Goal: Check status: Check status

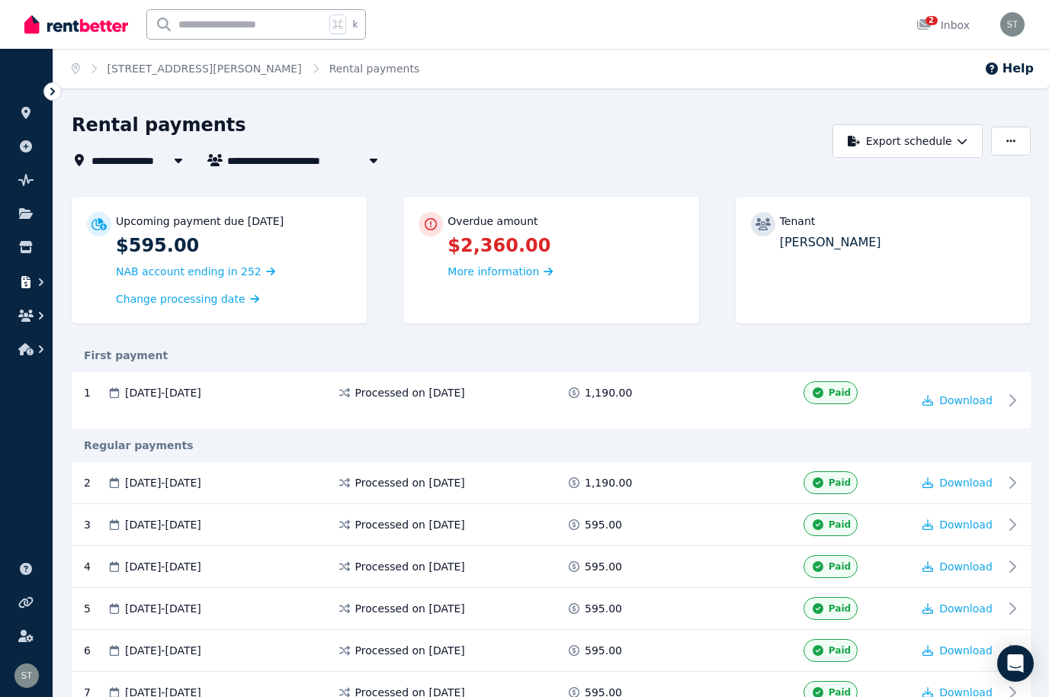
click at [24, 278] on icon "button" at bounding box center [25, 282] width 9 height 12
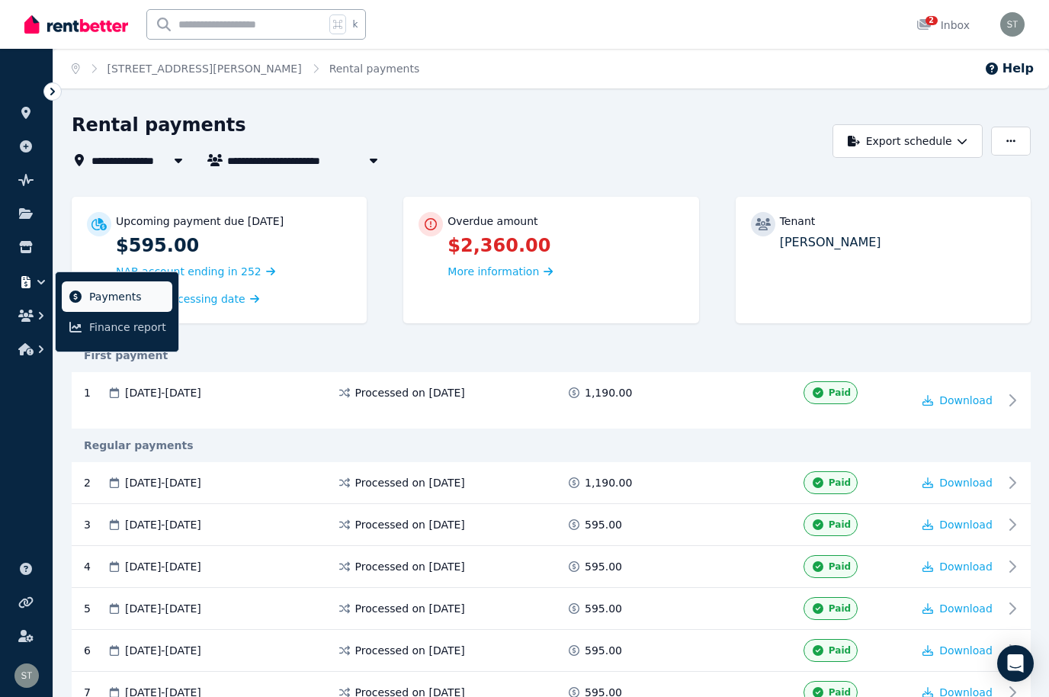
click at [138, 296] on span "Payments" at bounding box center [127, 296] width 77 height 18
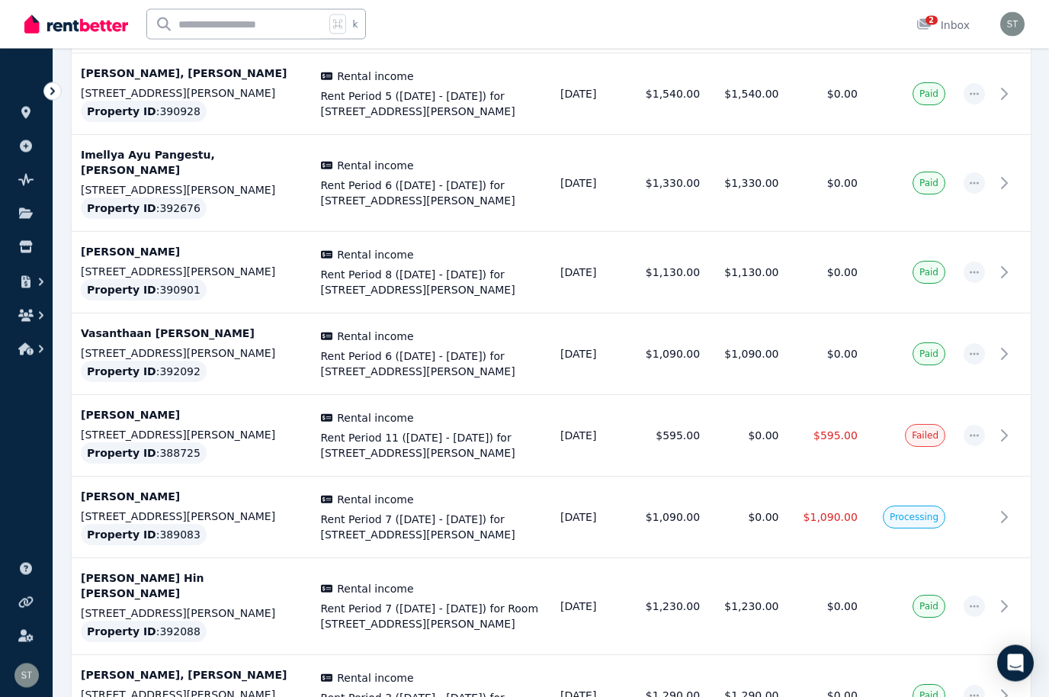
scroll to position [1274, 0]
click at [980, 476] on td at bounding box center [974, 517] width 40 height 82
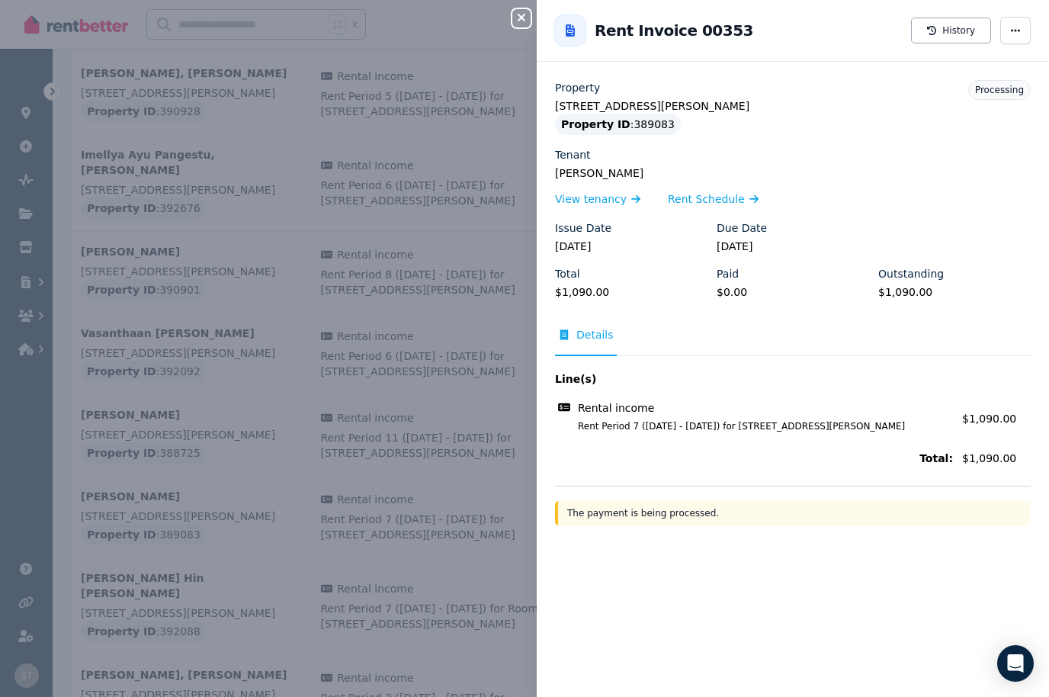
click at [527, 24] on button "Close panel" at bounding box center [521, 18] width 18 height 18
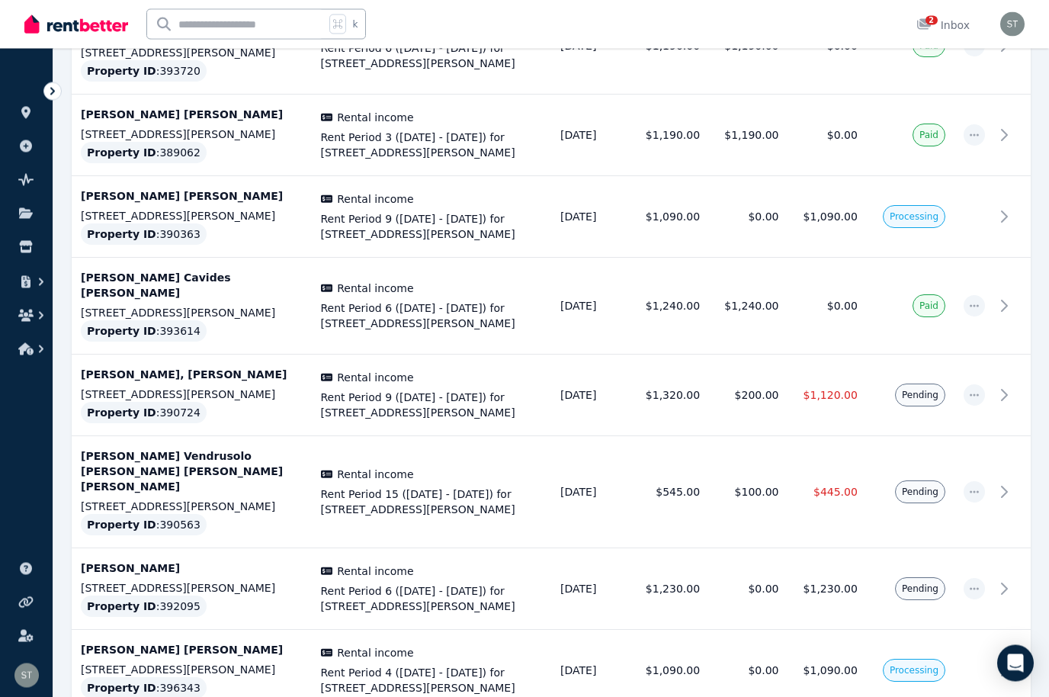
scroll to position [3610, 0]
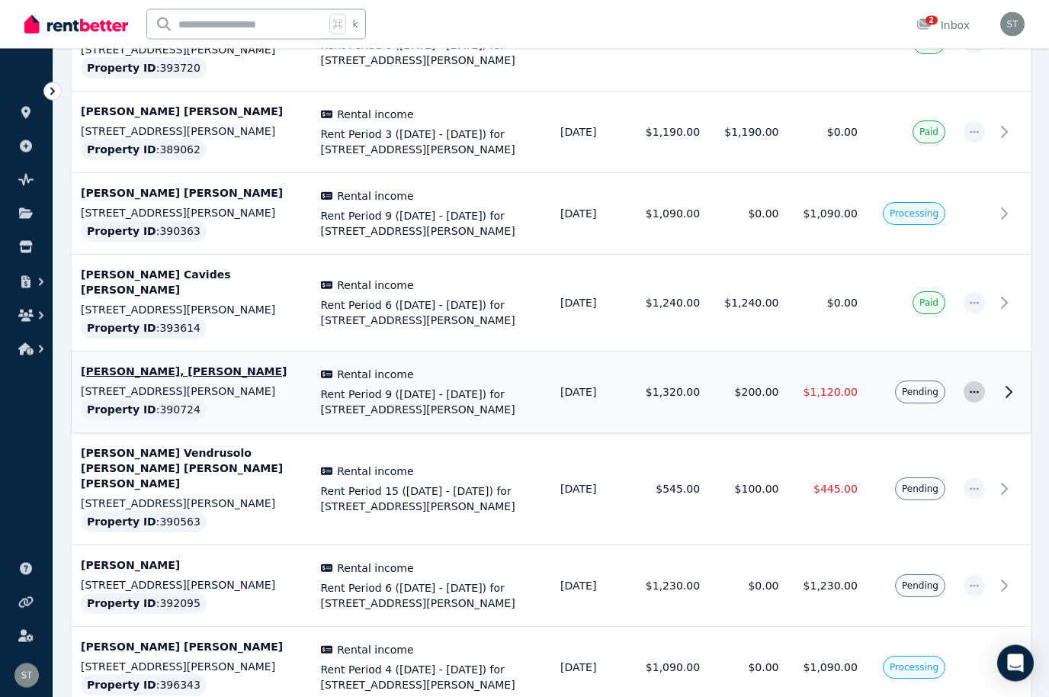
click at [965, 382] on span "button" at bounding box center [973, 392] width 21 height 21
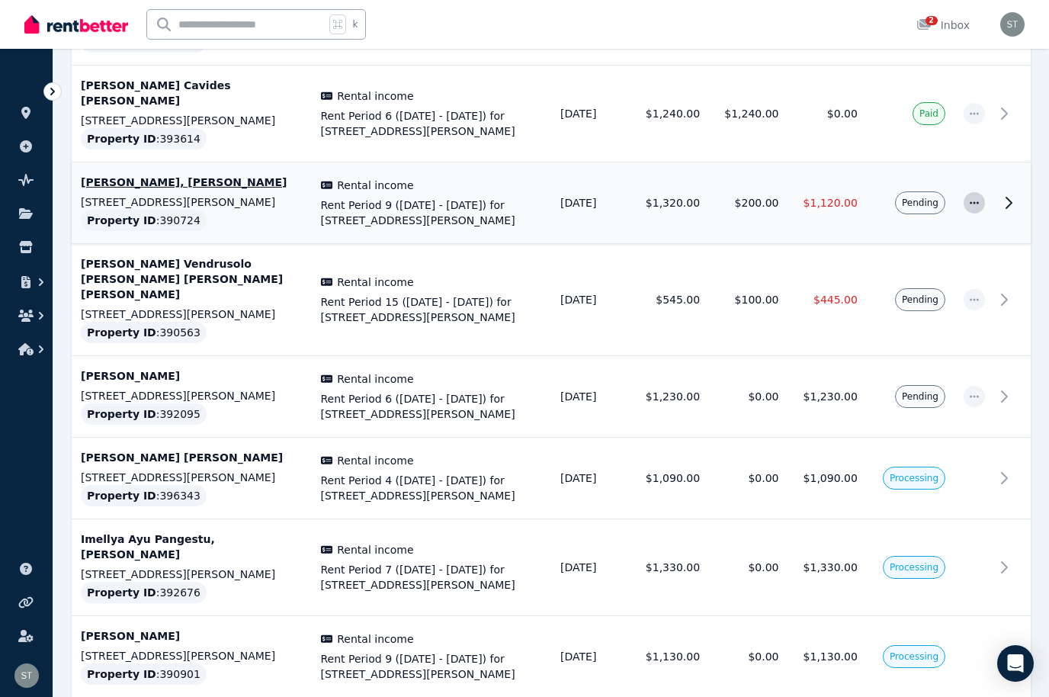
scroll to position [3899, 0]
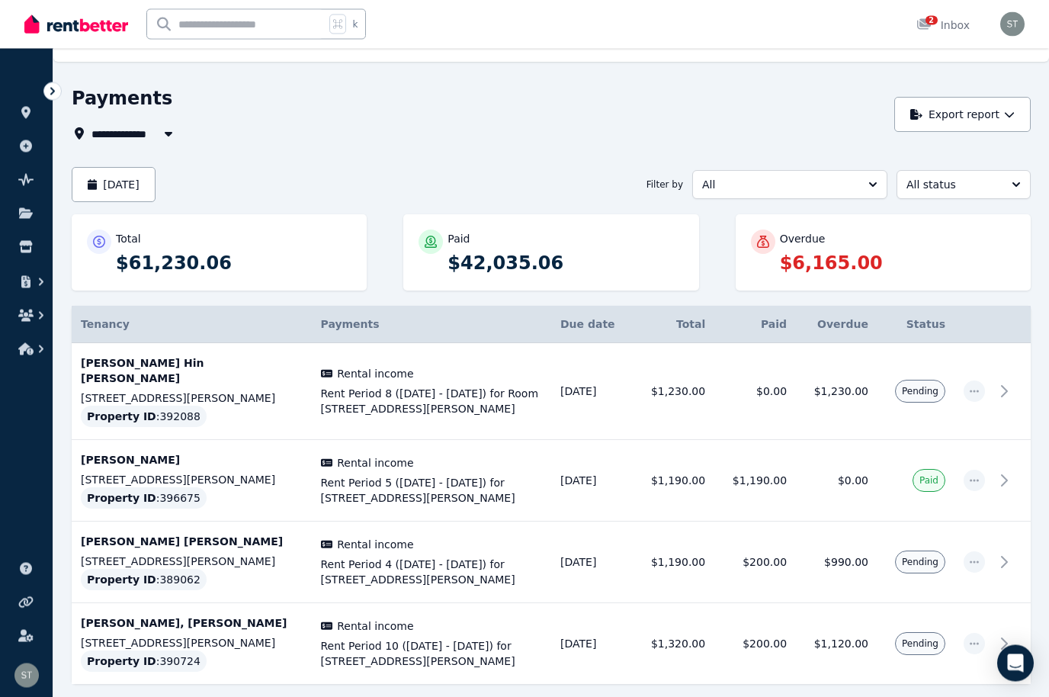
scroll to position [27, 0]
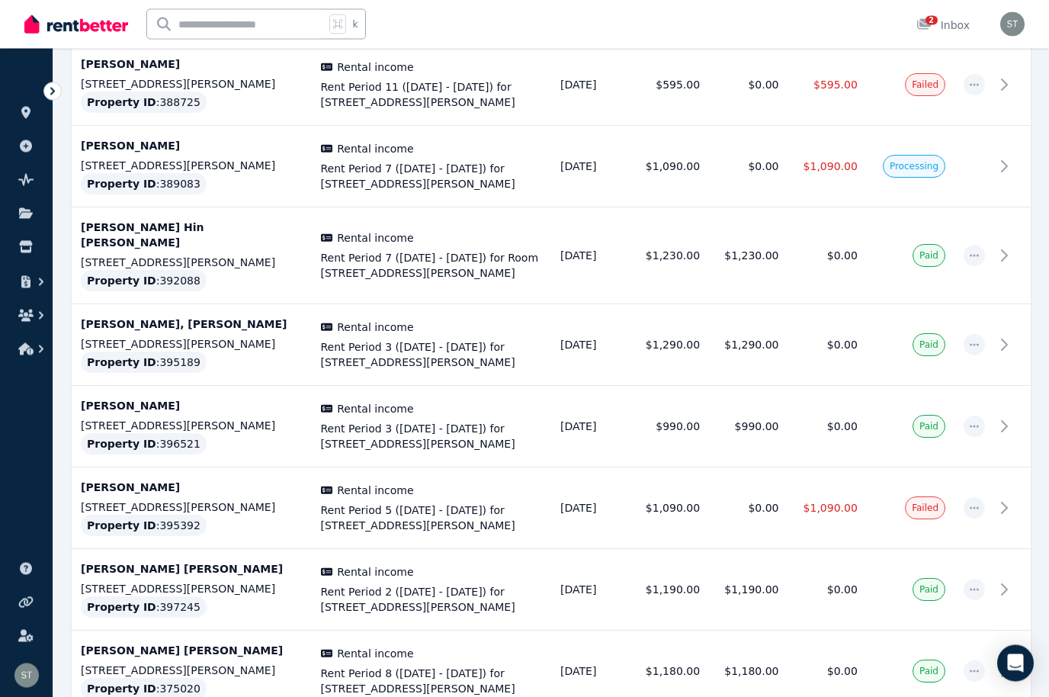
scroll to position [1625, 0]
click at [33, 309] on button "button" at bounding box center [26, 315] width 28 height 27
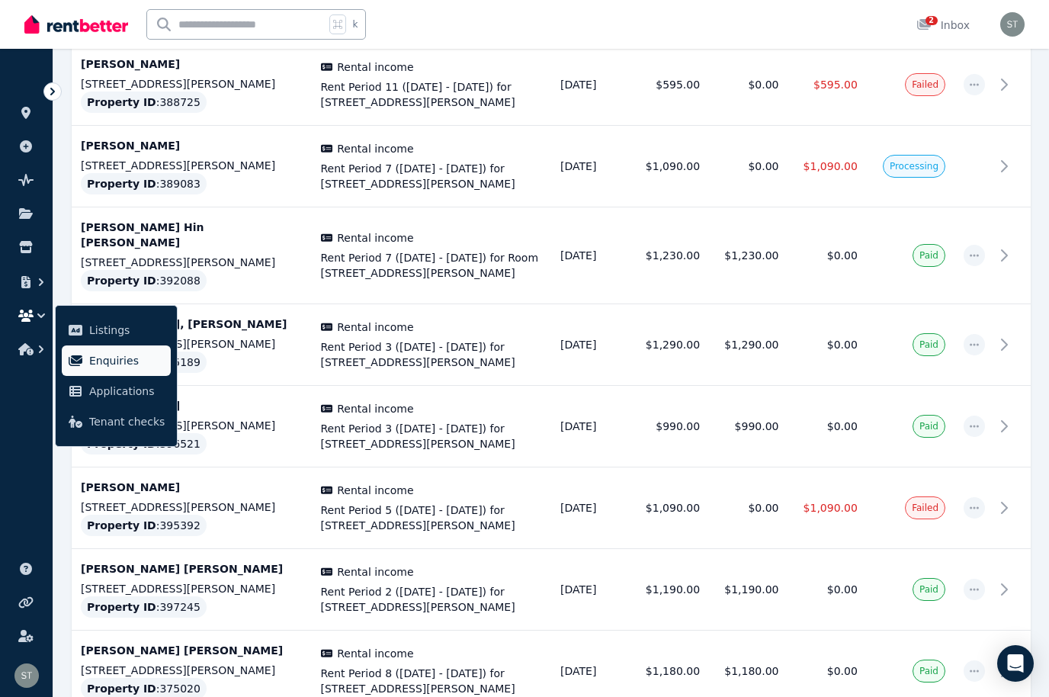
click at [116, 358] on span "Enquiries" at bounding box center [126, 360] width 75 height 18
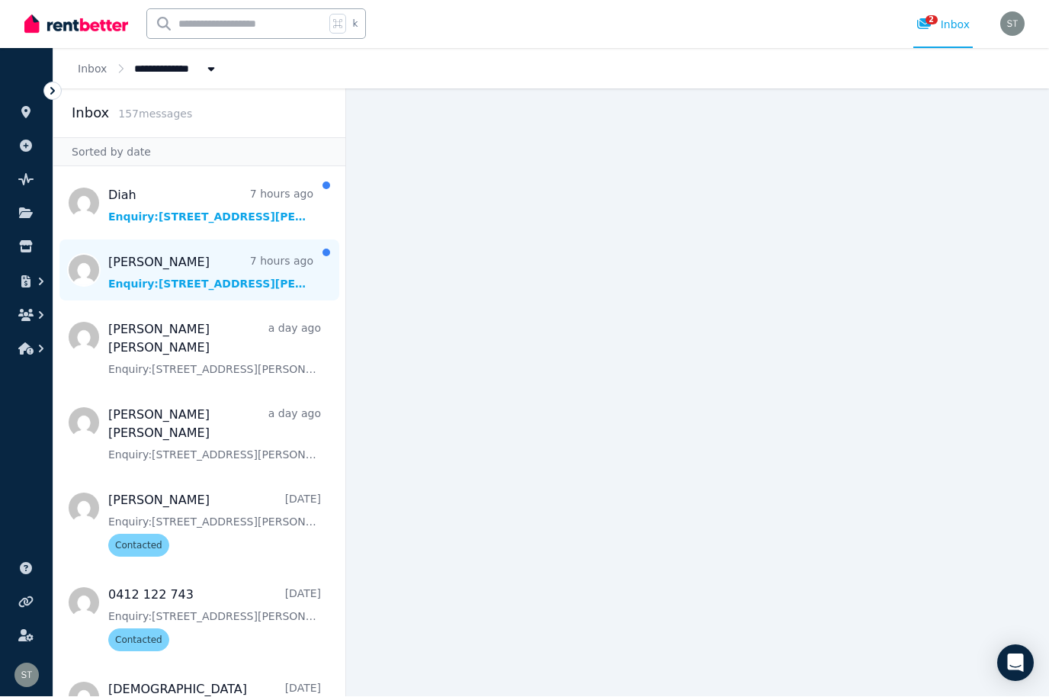
click at [243, 240] on span "Message list" at bounding box center [199, 270] width 292 height 61
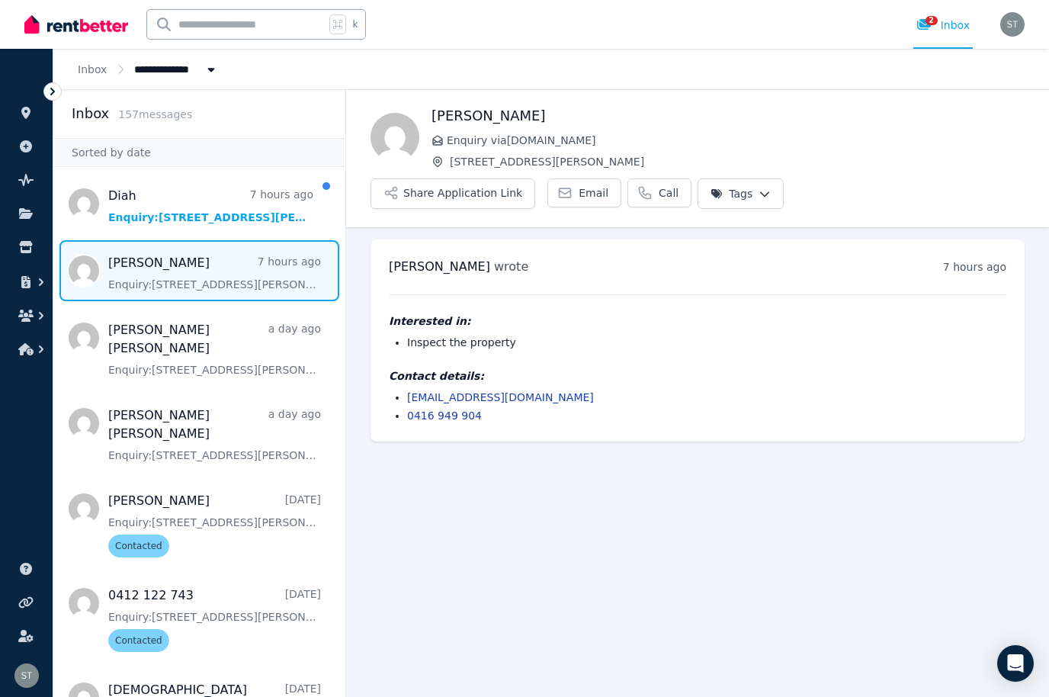
scroll to position [53, 0]
click at [442, 409] on link "0416 949 904" at bounding box center [444, 415] width 75 height 12
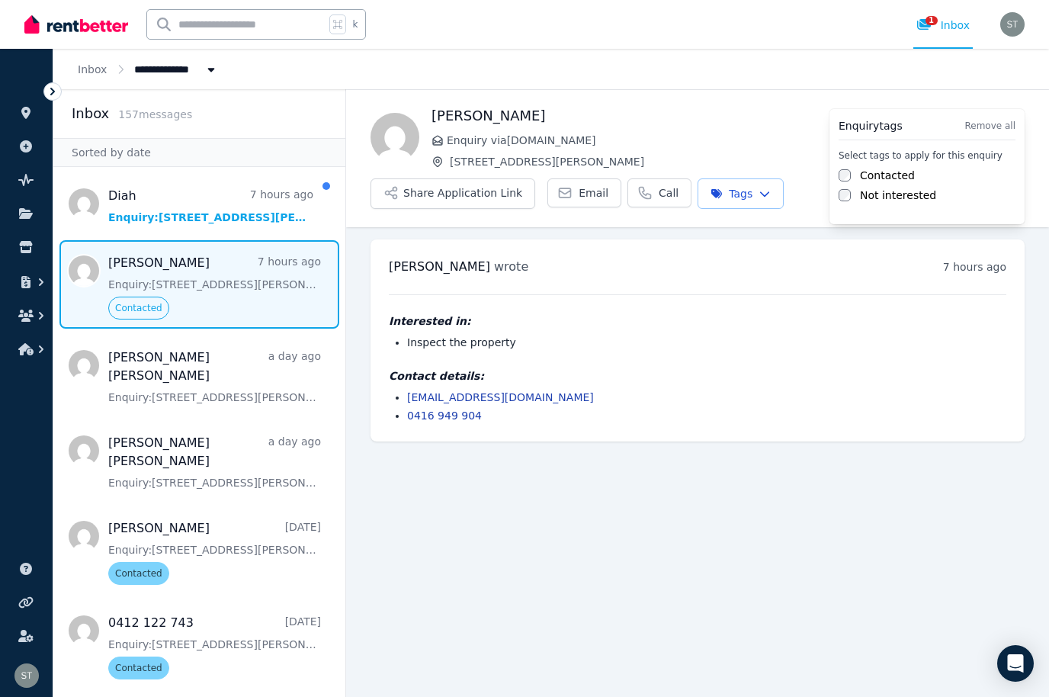
click at [196, 324] on html "**********" at bounding box center [524, 348] width 1049 height 697
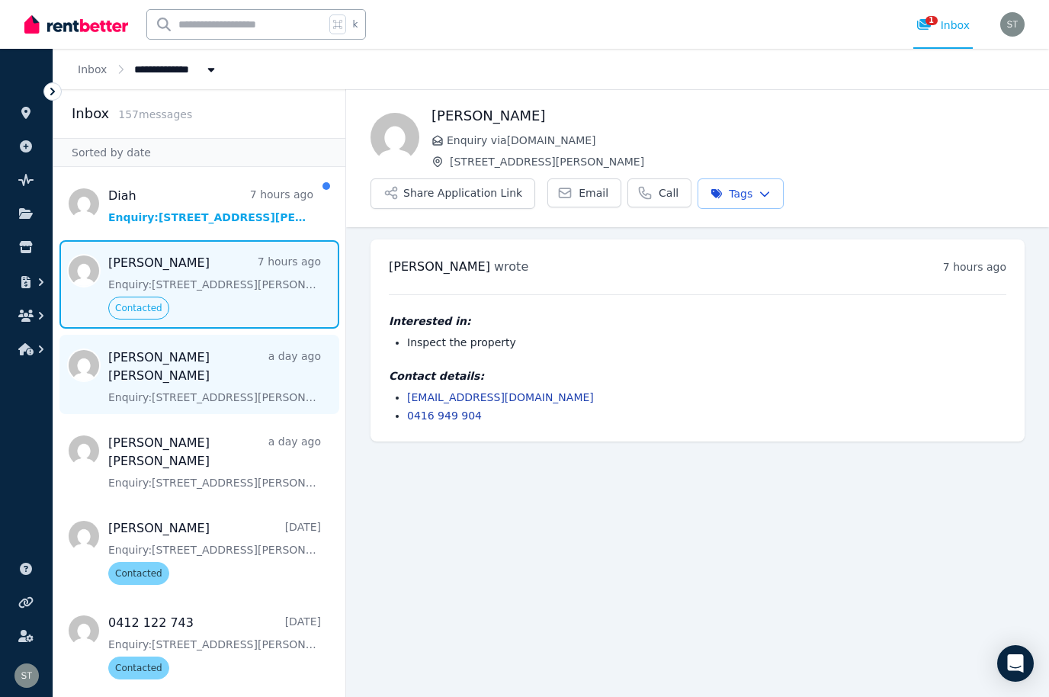
click at [226, 335] on span "Message list" at bounding box center [199, 374] width 292 height 79
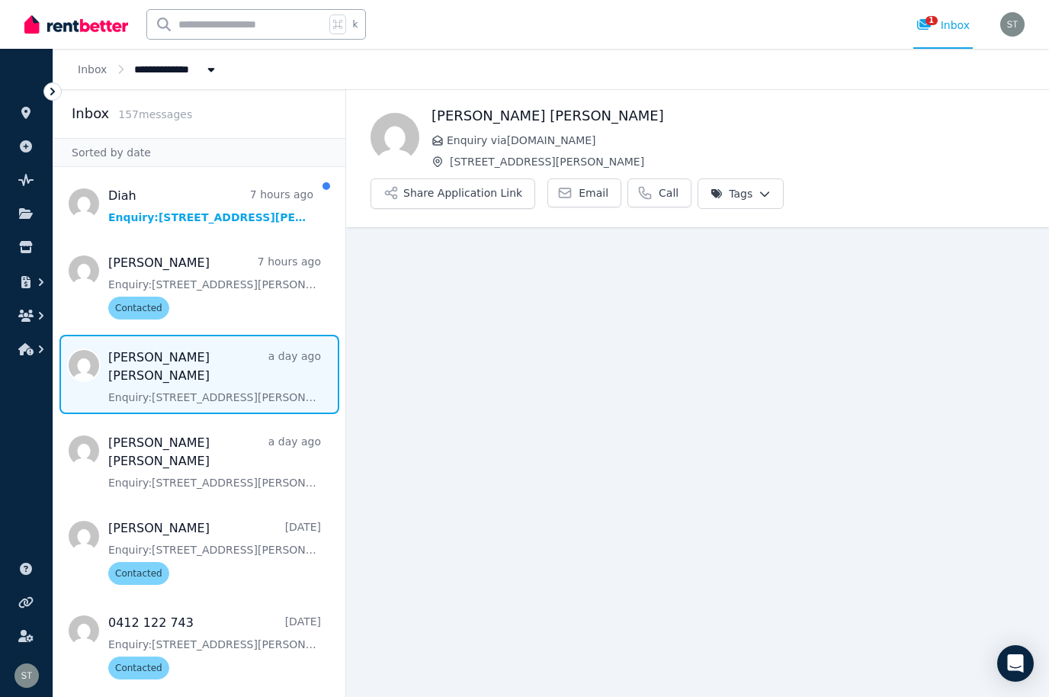
click at [784, 178] on button "Tags" at bounding box center [740, 193] width 86 height 30
click at [771, 188] on icon "button" at bounding box center [764, 193] width 12 height 11
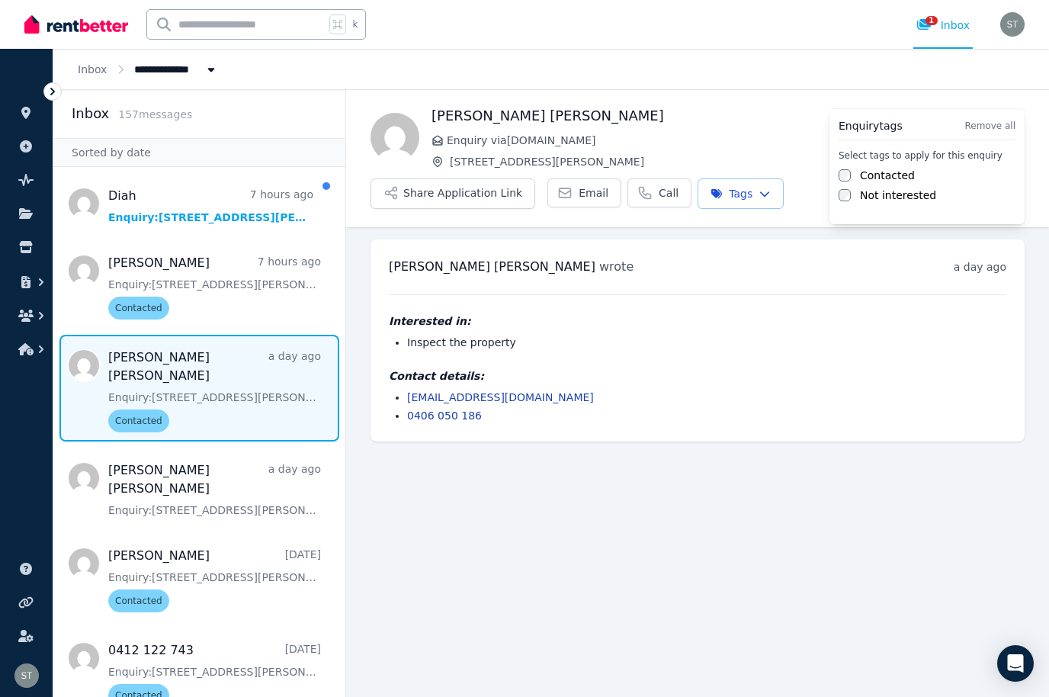
click at [268, 407] on html "**********" at bounding box center [524, 348] width 1049 height 697
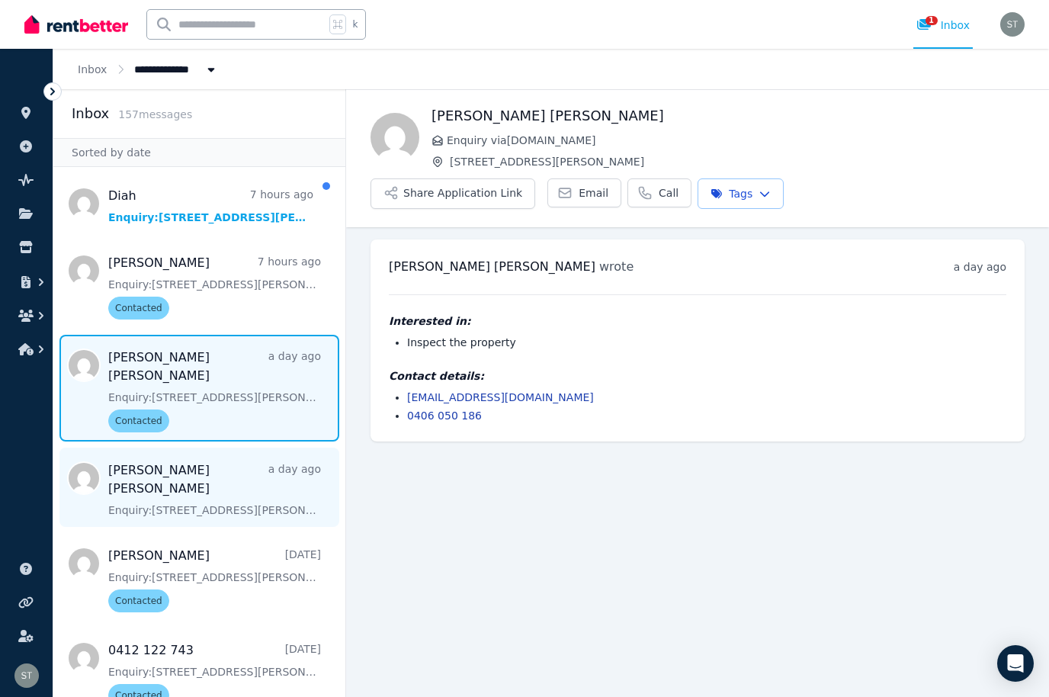
click at [181, 447] on span "Message list" at bounding box center [199, 486] width 292 height 79
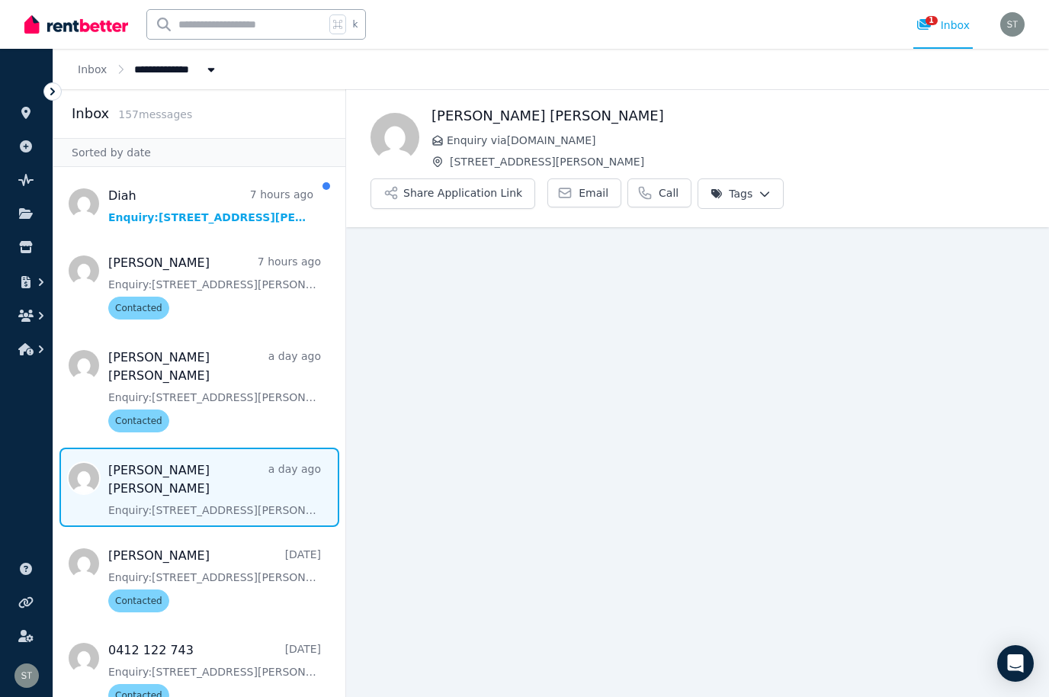
click at [771, 188] on icon "button" at bounding box center [764, 193] width 12 height 11
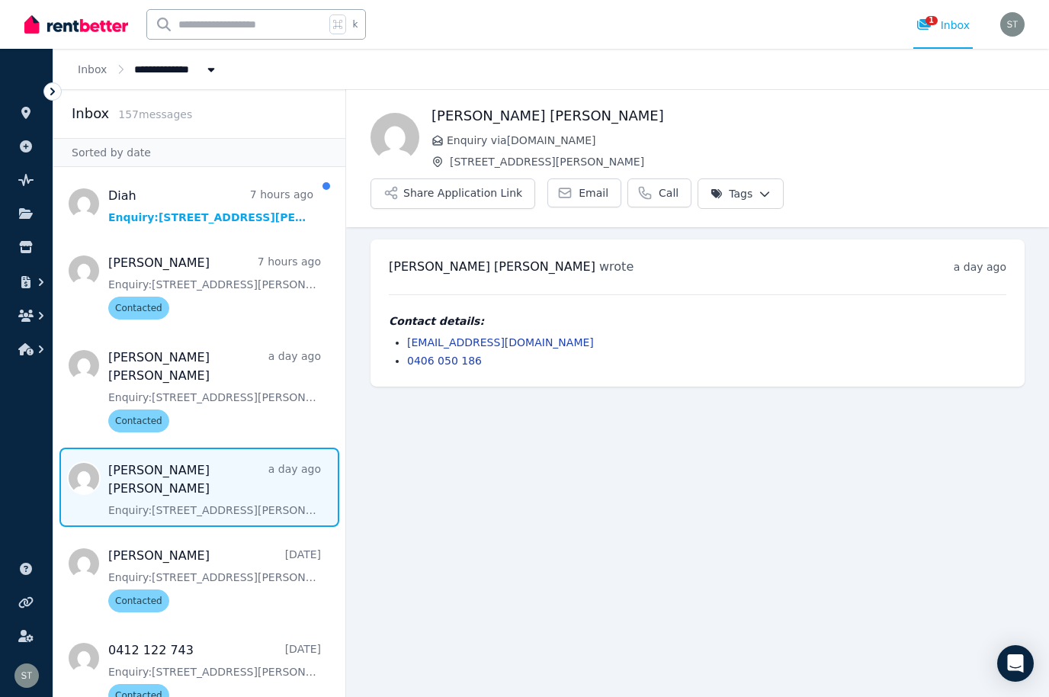
scroll to position [53, 0]
click at [771, 188] on icon "button" at bounding box center [764, 193] width 12 height 11
click at [448, 354] on link "0406 050 186" at bounding box center [444, 360] width 75 height 12
click at [886, 171] on label "Contacted" at bounding box center [887, 175] width 55 height 15
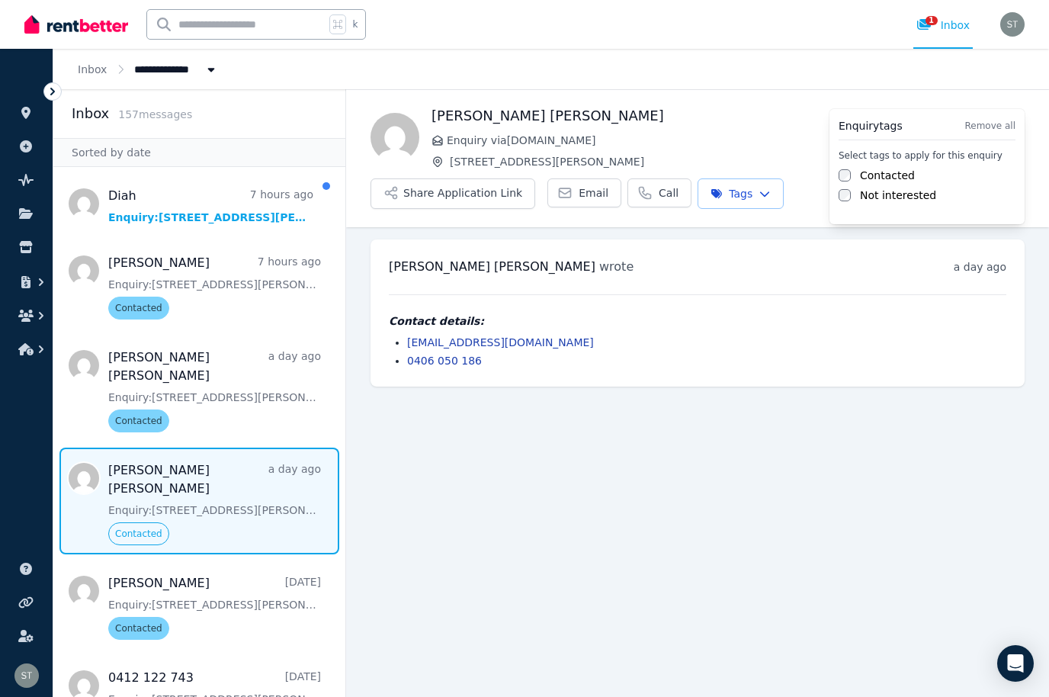
click at [642, 533] on html "**********" at bounding box center [524, 348] width 1049 height 697
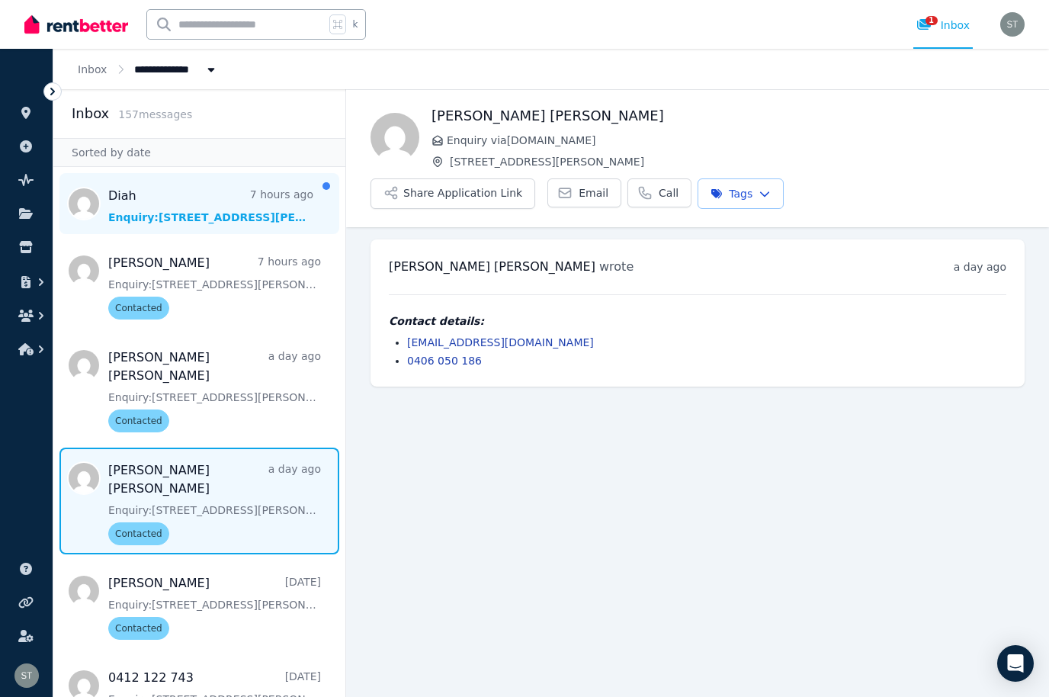
click at [228, 173] on span "Message list" at bounding box center [199, 203] width 292 height 61
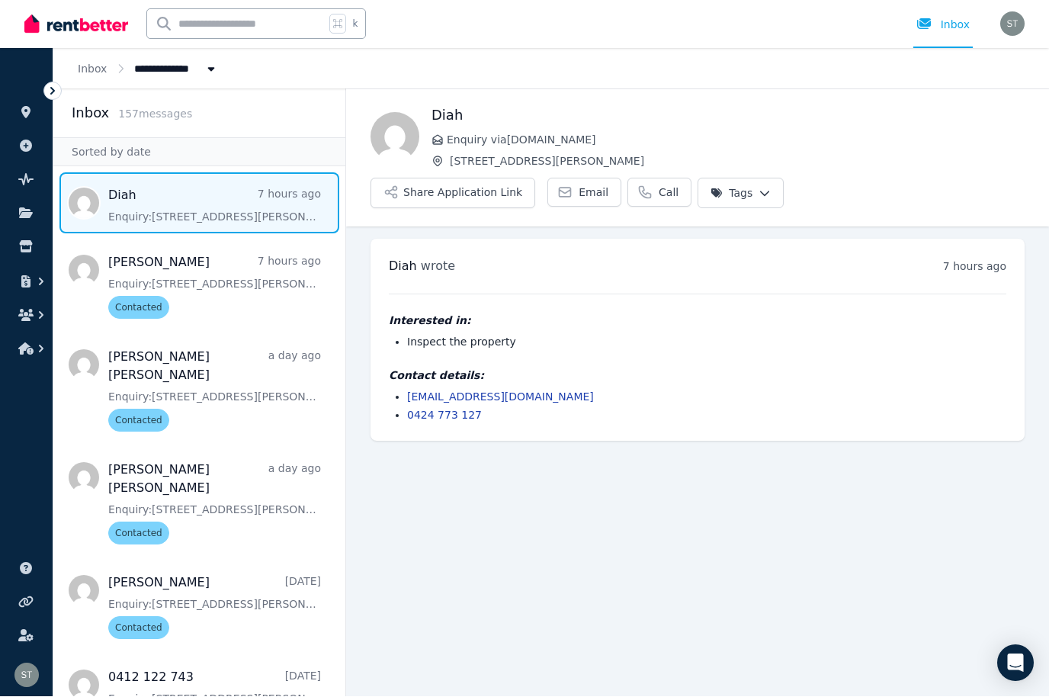
scroll to position [53, 0]
click at [462, 409] on link "0424 773 127" at bounding box center [444, 415] width 75 height 12
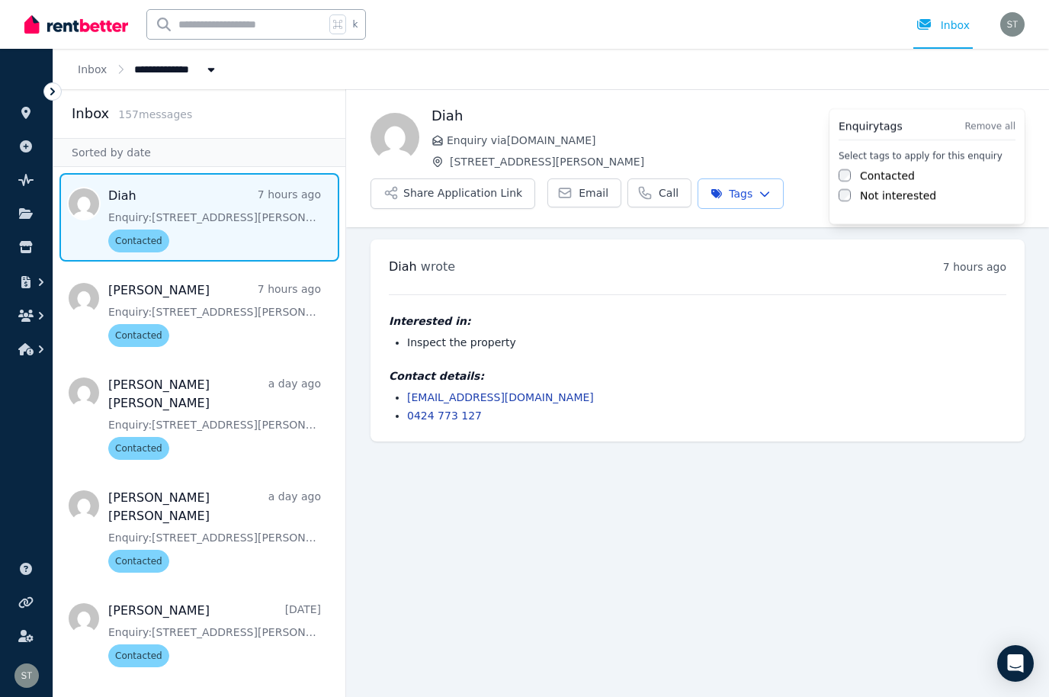
click at [783, 419] on html "**********" at bounding box center [524, 348] width 1049 height 697
click at [33, 319] on icon "button" at bounding box center [25, 315] width 15 height 12
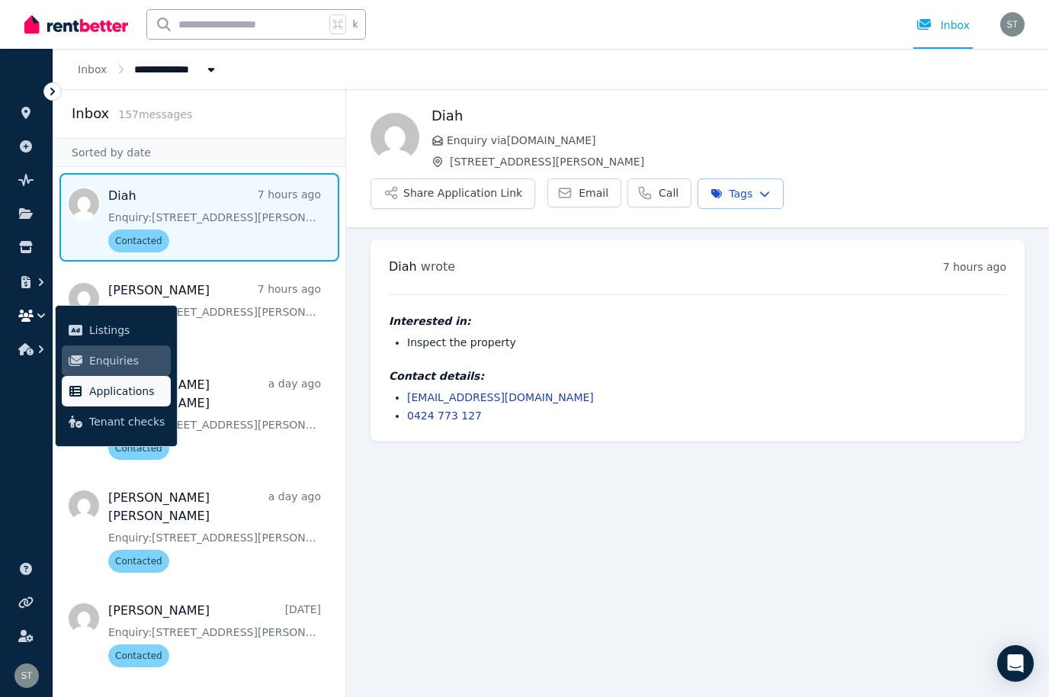
click at [119, 393] on span "Applications" at bounding box center [126, 391] width 75 height 18
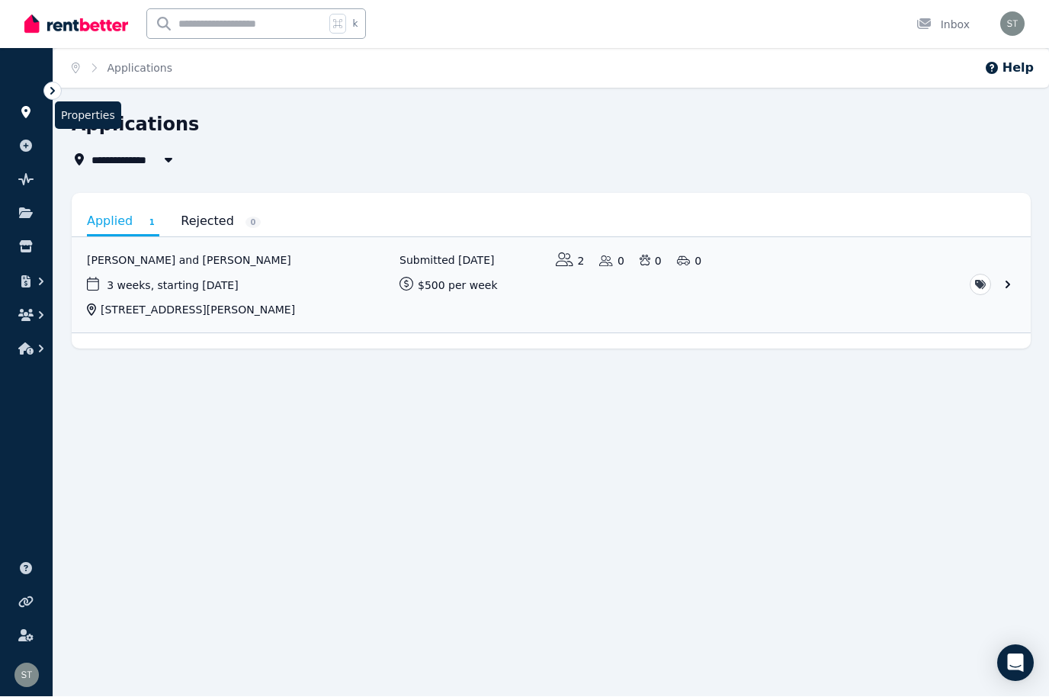
click at [24, 103] on link at bounding box center [26, 113] width 28 height 24
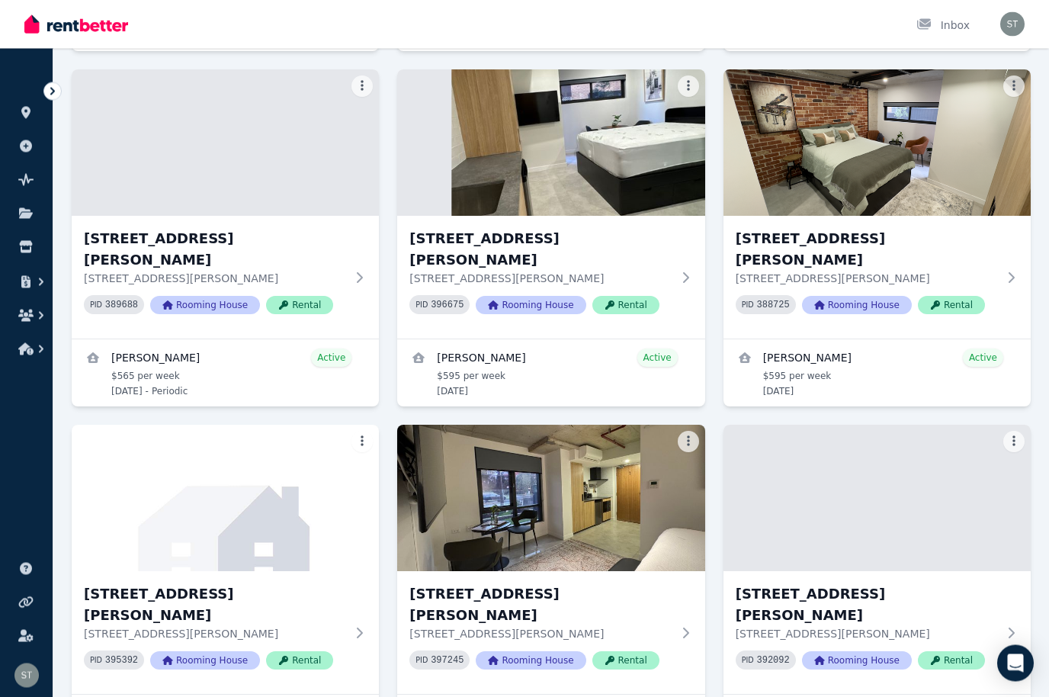
scroll to position [948, 0]
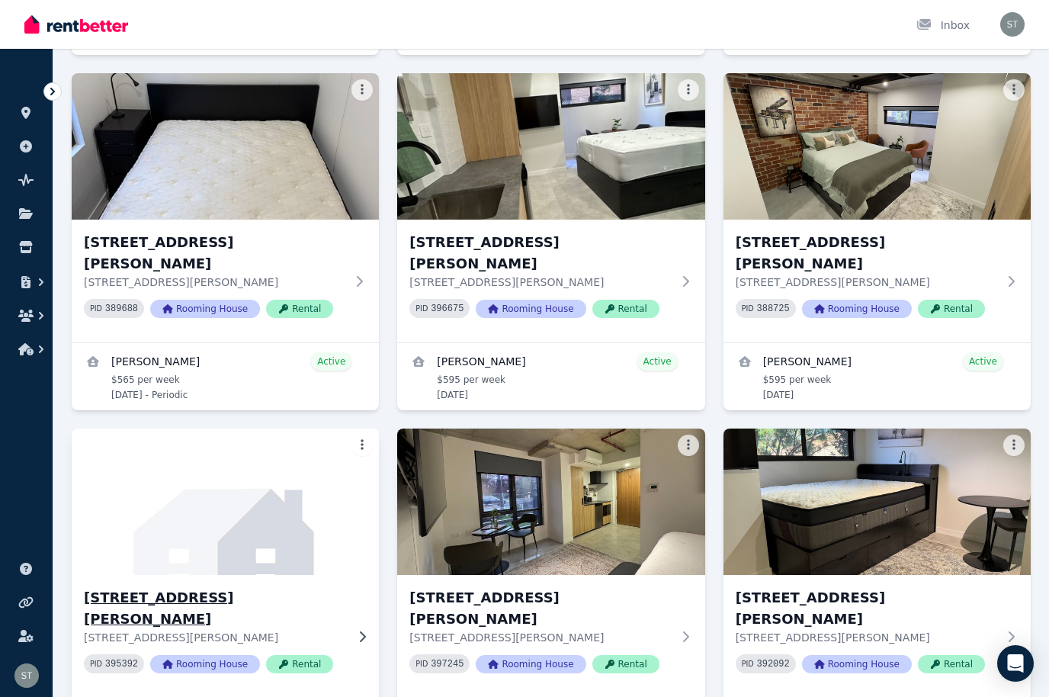
click at [284, 477] on img at bounding box center [225, 502] width 322 height 154
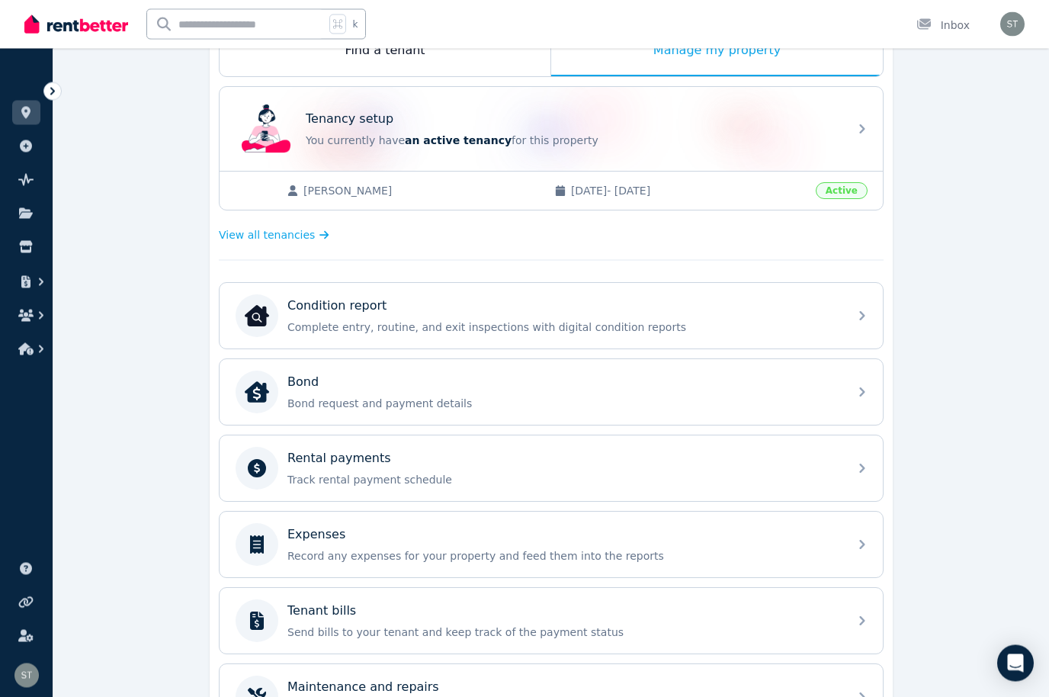
scroll to position [273, 0]
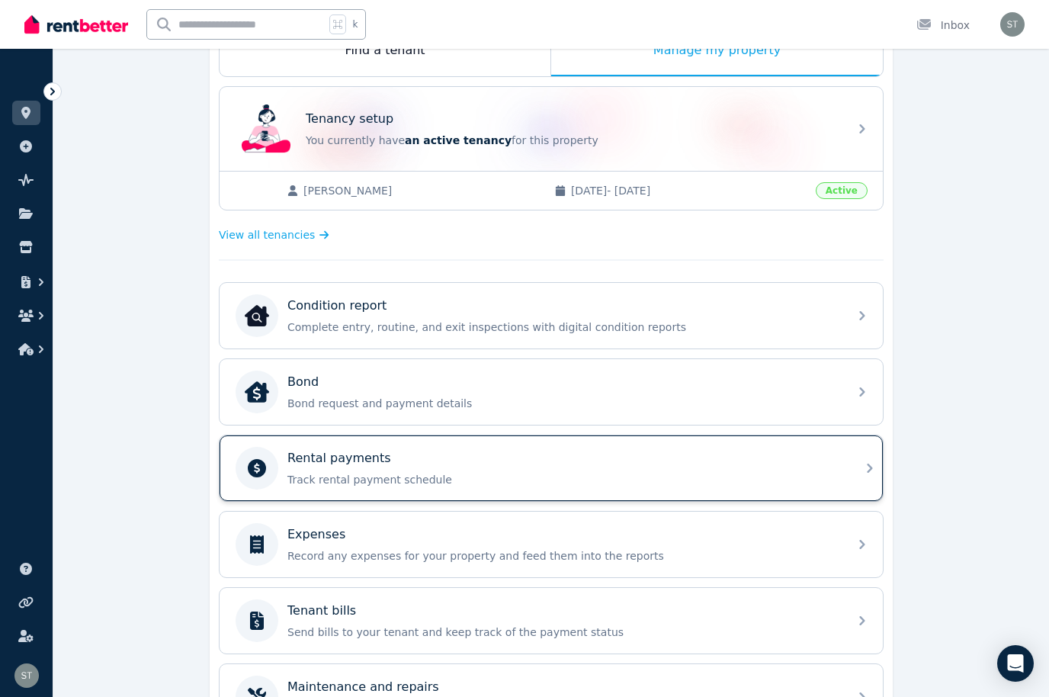
click at [812, 479] on p "Track rental payment schedule" at bounding box center [563, 479] width 552 height 15
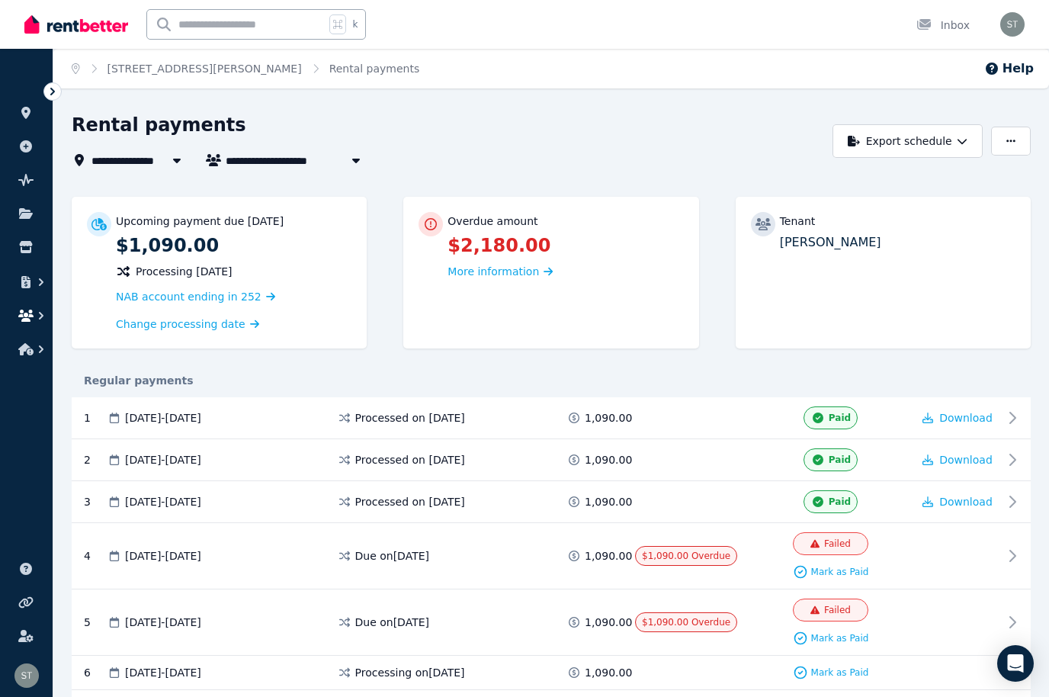
click at [30, 316] on icon "button" at bounding box center [25, 315] width 15 height 12
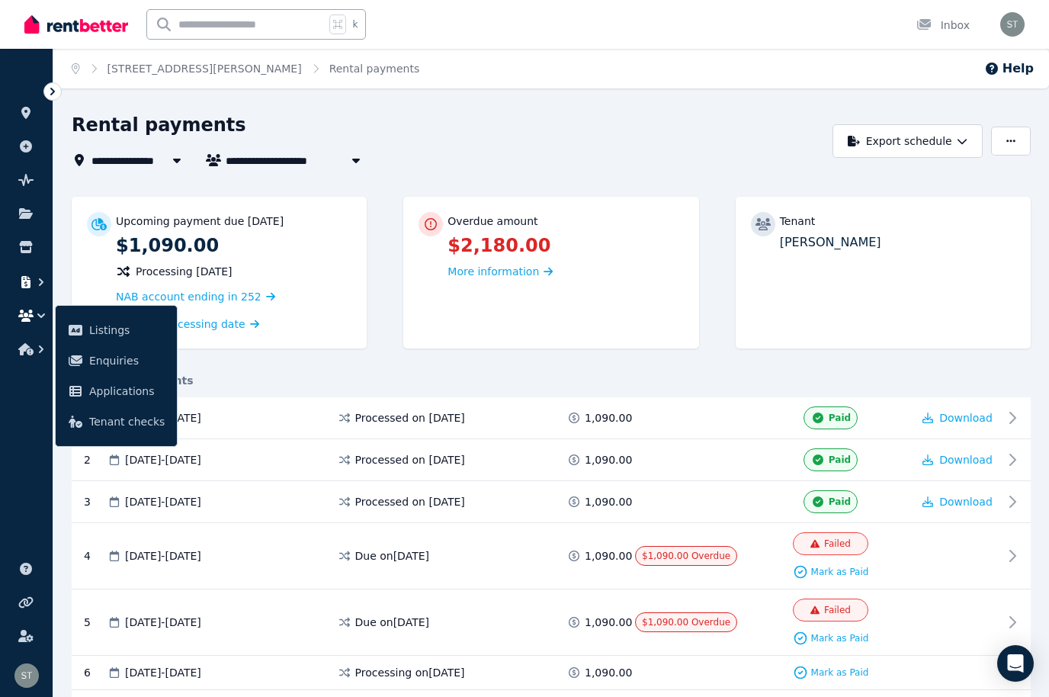
click at [21, 285] on icon "button" at bounding box center [25, 282] width 15 height 12
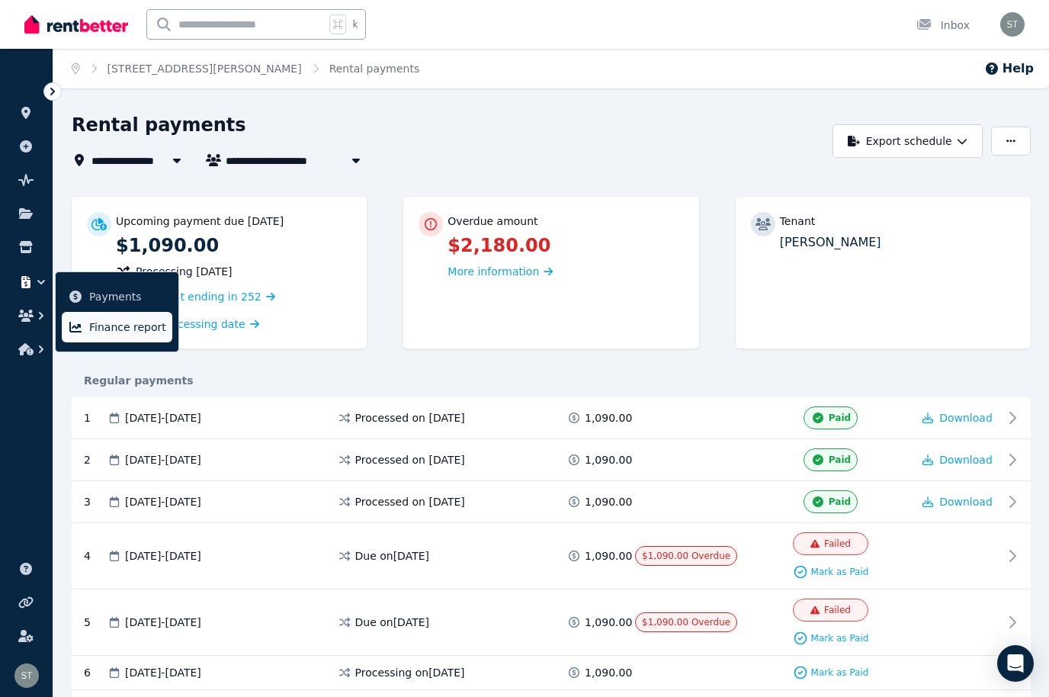
click at [100, 329] on span "Finance report" at bounding box center [127, 327] width 77 height 18
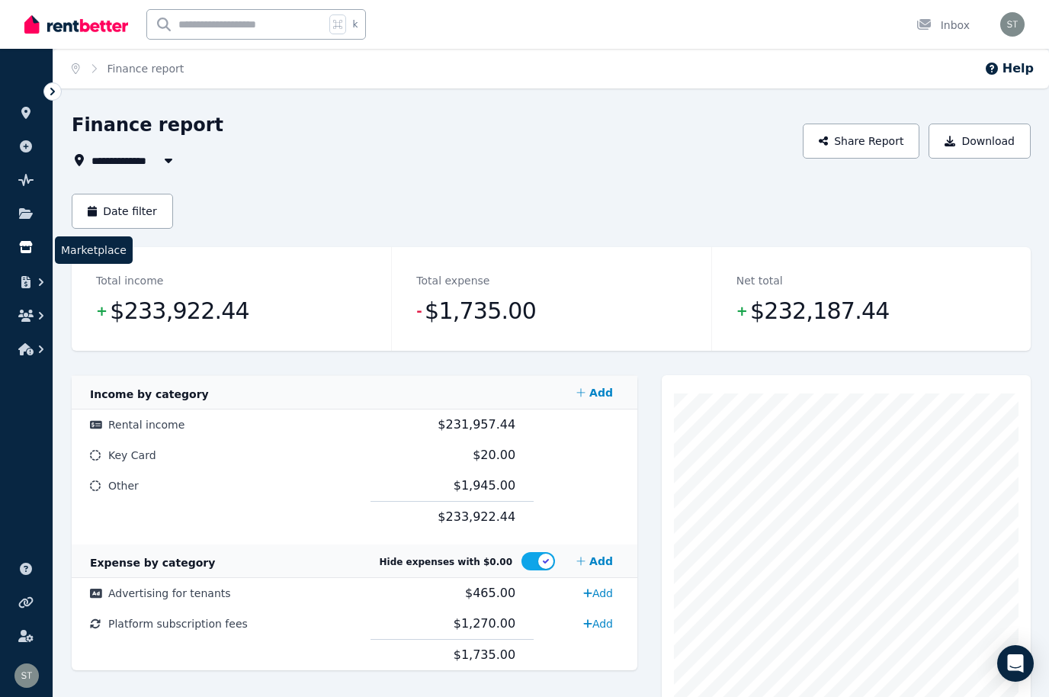
click at [25, 244] on icon at bounding box center [25, 247] width 13 height 12
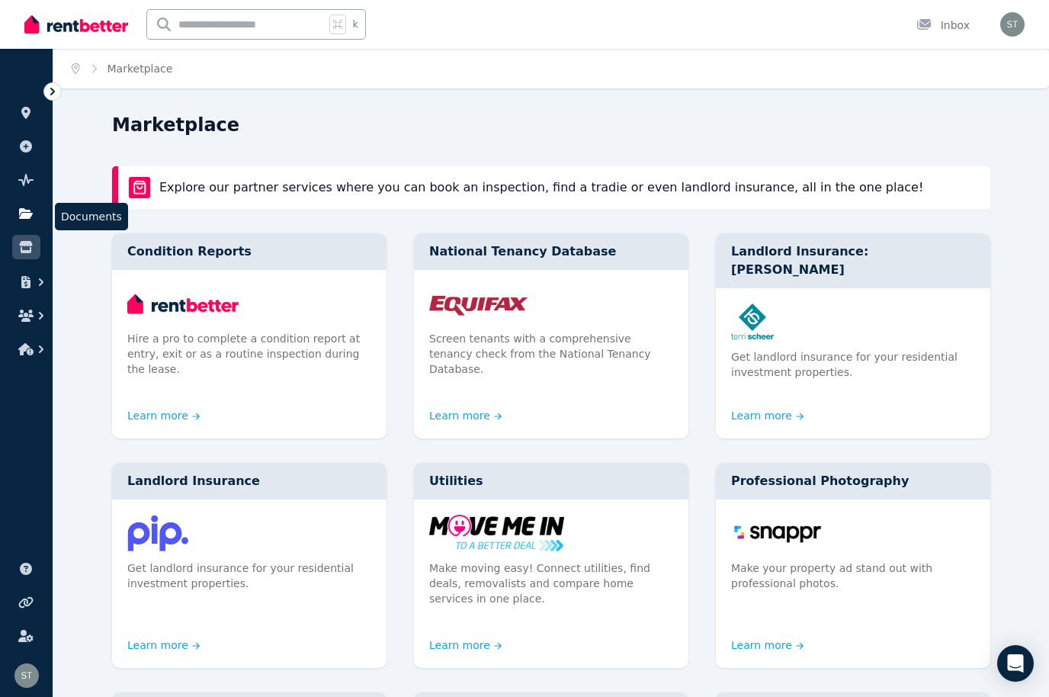
click at [22, 217] on icon at bounding box center [26, 213] width 14 height 11
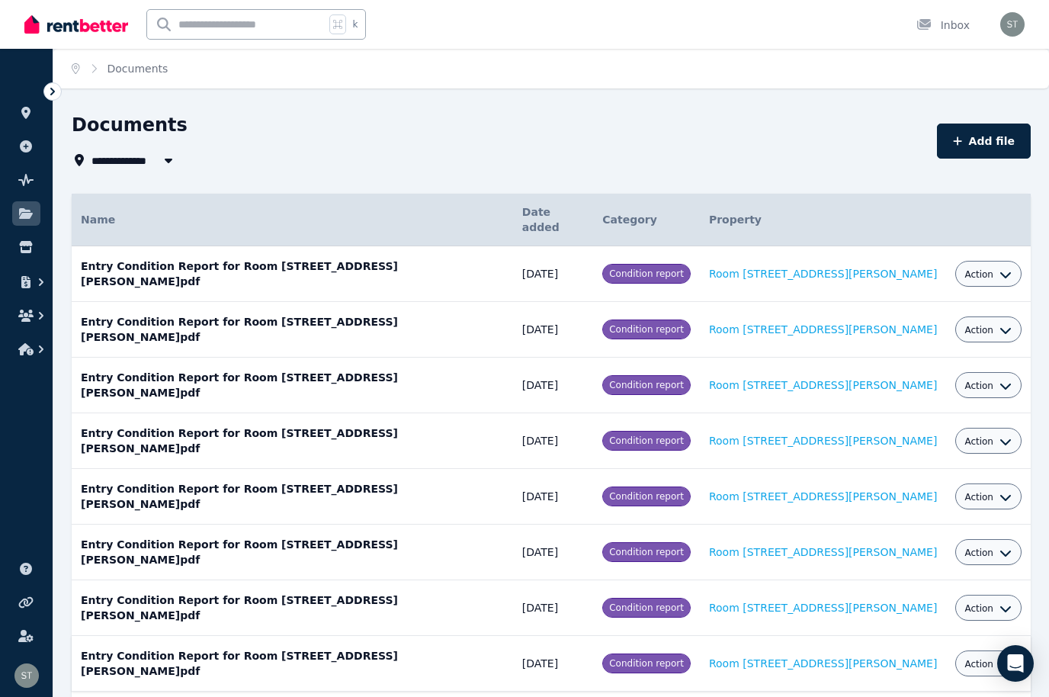
click at [955, 650] on div "Action" at bounding box center [988, 663] width 66 height 26
click at [34, 182] on link at bounding box center [26, 180] width 28 height 24
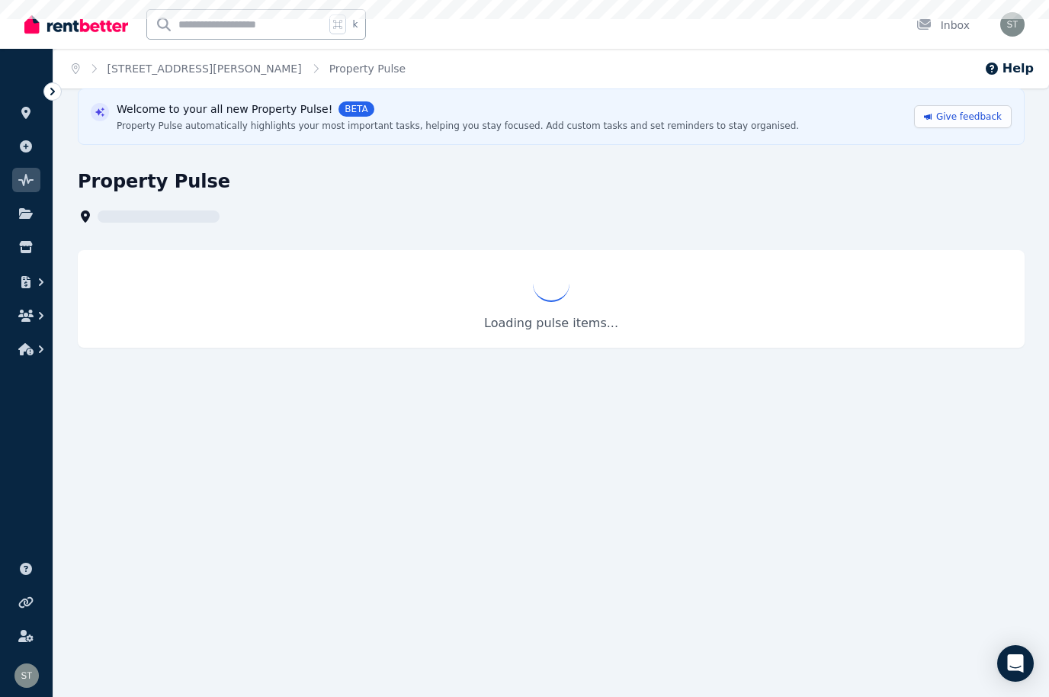
click at [18, 146] on link at bounding box center [26, 146] width 28 height 24
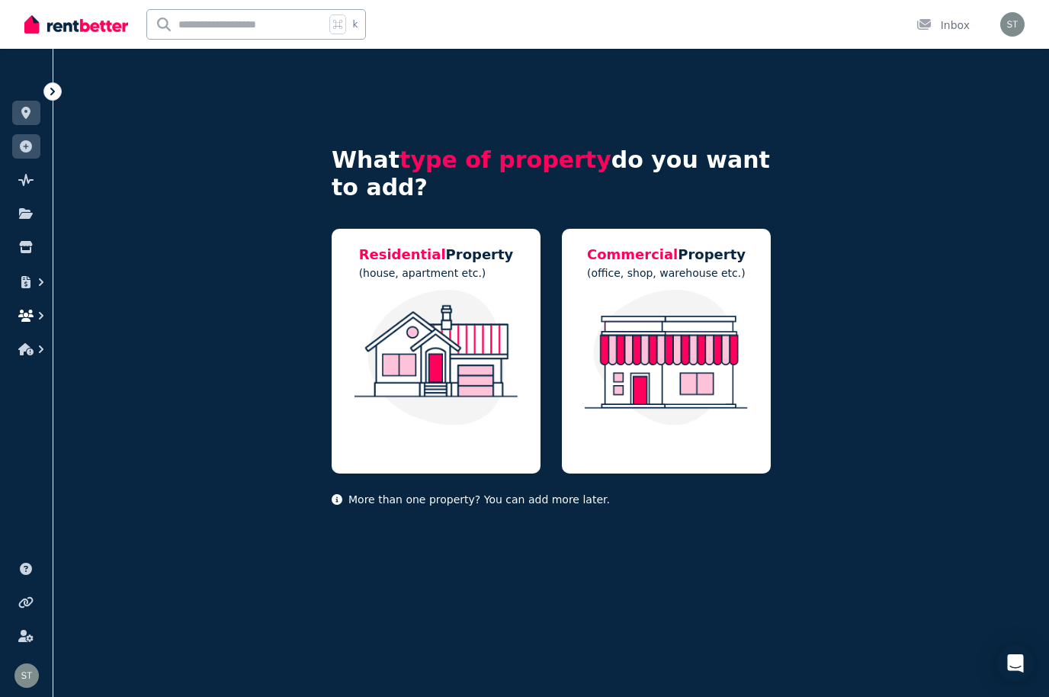
click at [15, 311] on button "button" at bounding box center [26, 315] width 28 height 27
click at [14, 317] on button "button" at bounding box center [26, 315] width 28 height 27
click at [24, 292] on button "button" at bounding box center [26, 281] width 28 height 27
click at [95, 299] on span "Payments" at bounding box center [127, 296] width 77 height 18
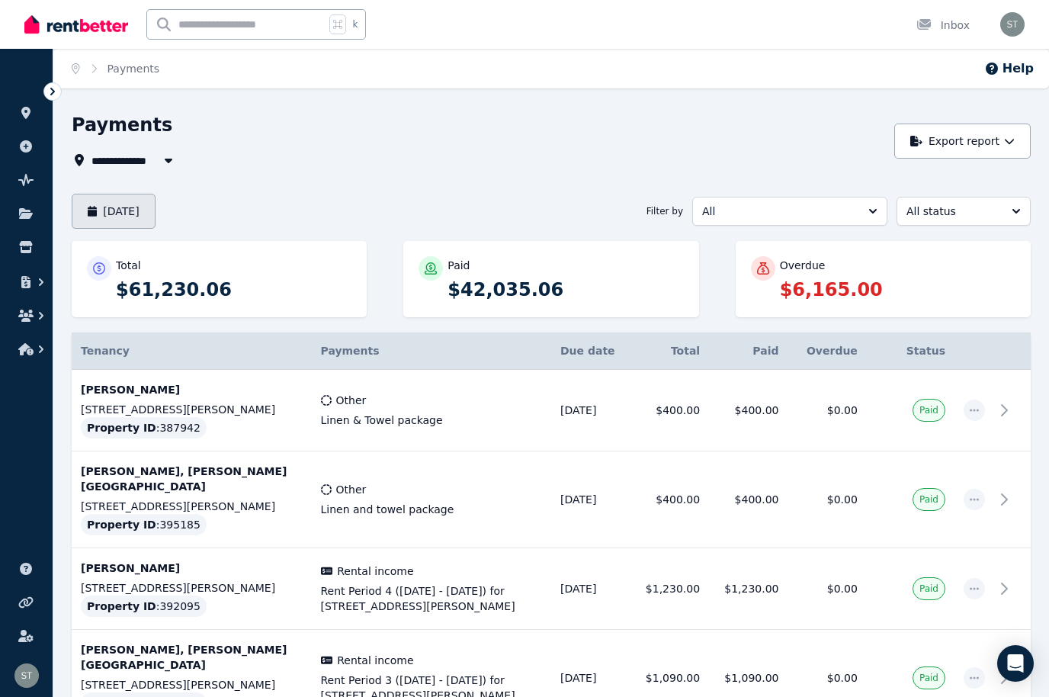
click at [111, 206] on button "[DATE]" at bounding box center [114, 211] width 84 height 35
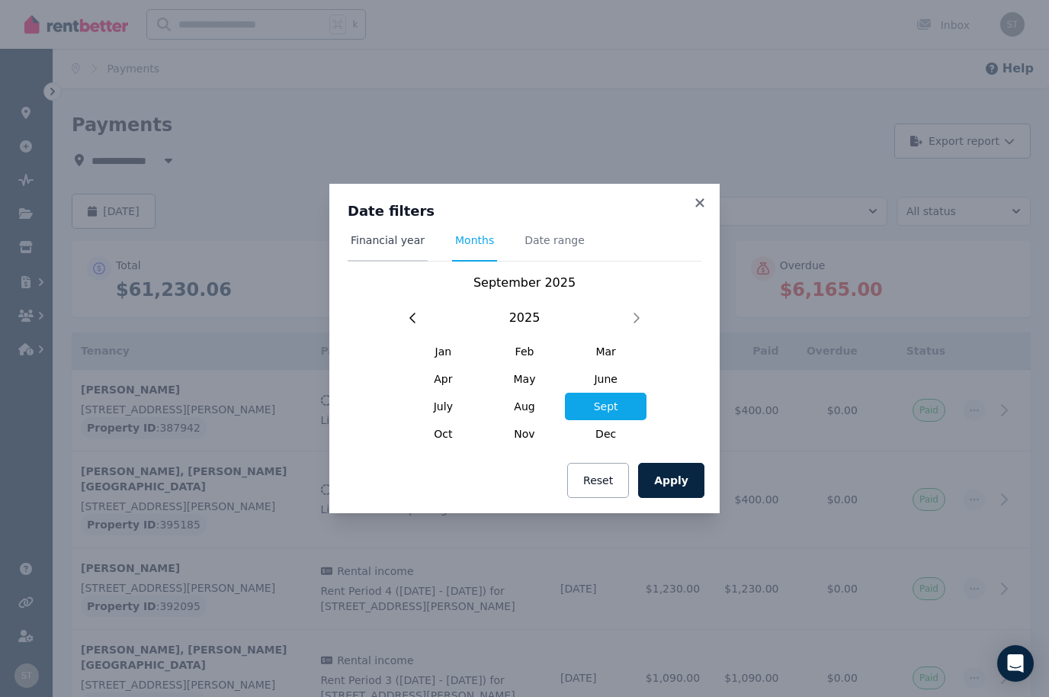
click at [377, 235] on span "Financial year" at bounding box center [388, 239] width 74 height 15
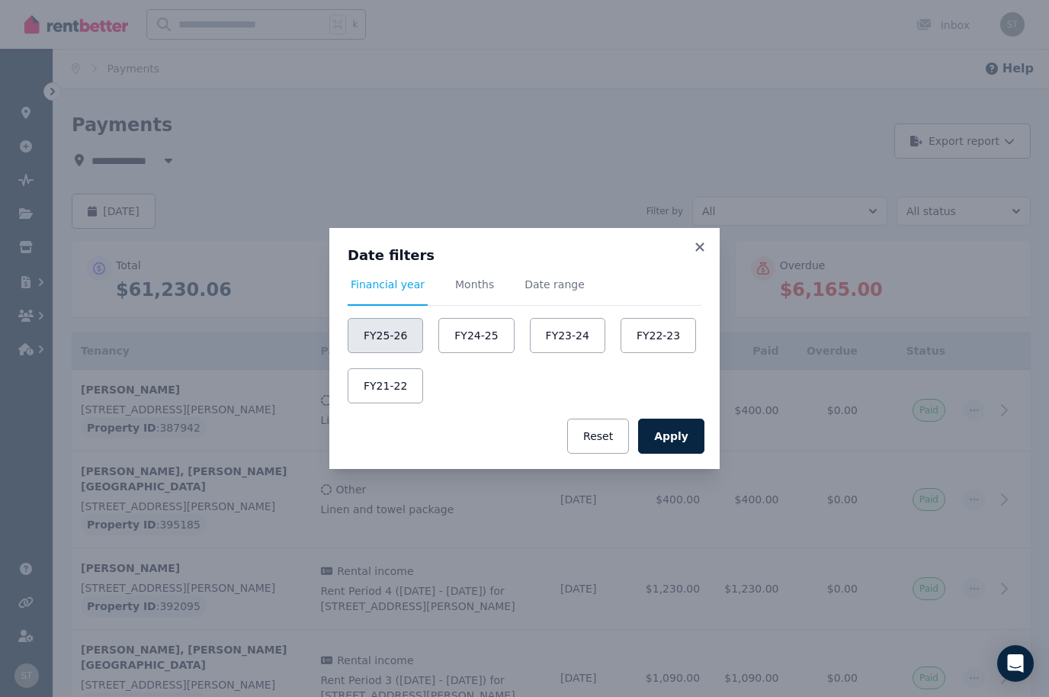
click at [406, 325] on button "FY25-26" at bounding box center [385, 335] width 75 height 35
click at [675, 437] on button "Apply" at bounding box center [671, 435] width 66 height 35
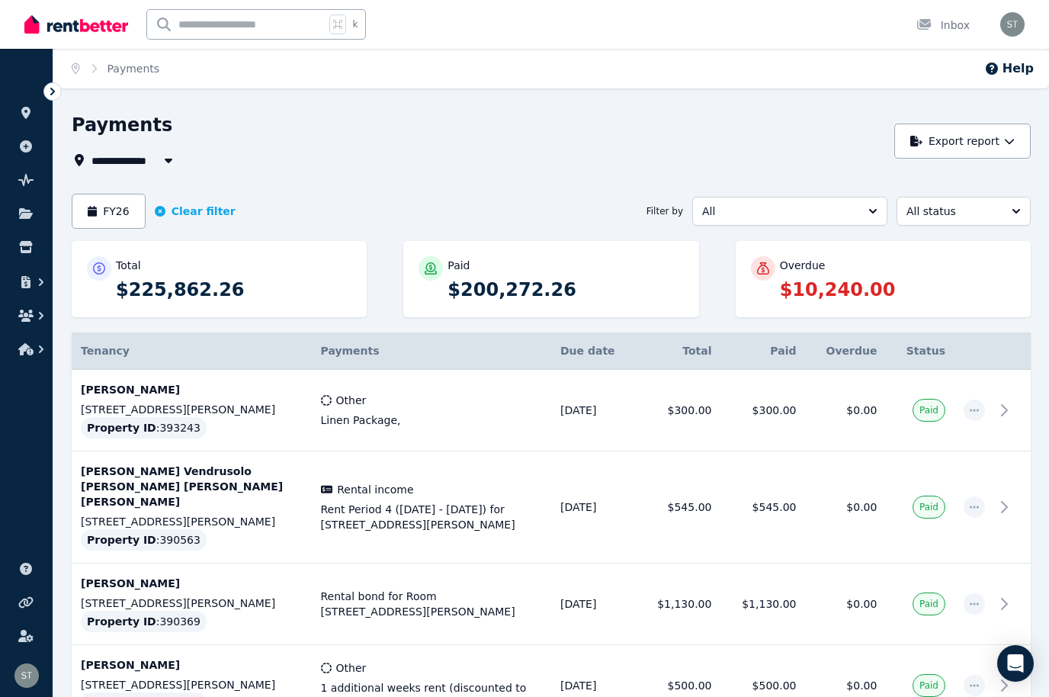
click at [840, 271] on div "Overdue" at bounding box center [898, 265] width 236 height 15
click at [862, 208] on button "All" at bounding box center [789, 211] width 195 height 29
click at [1029, 210] on button "All status" at bounding box center [963, 211] width 134 height 29
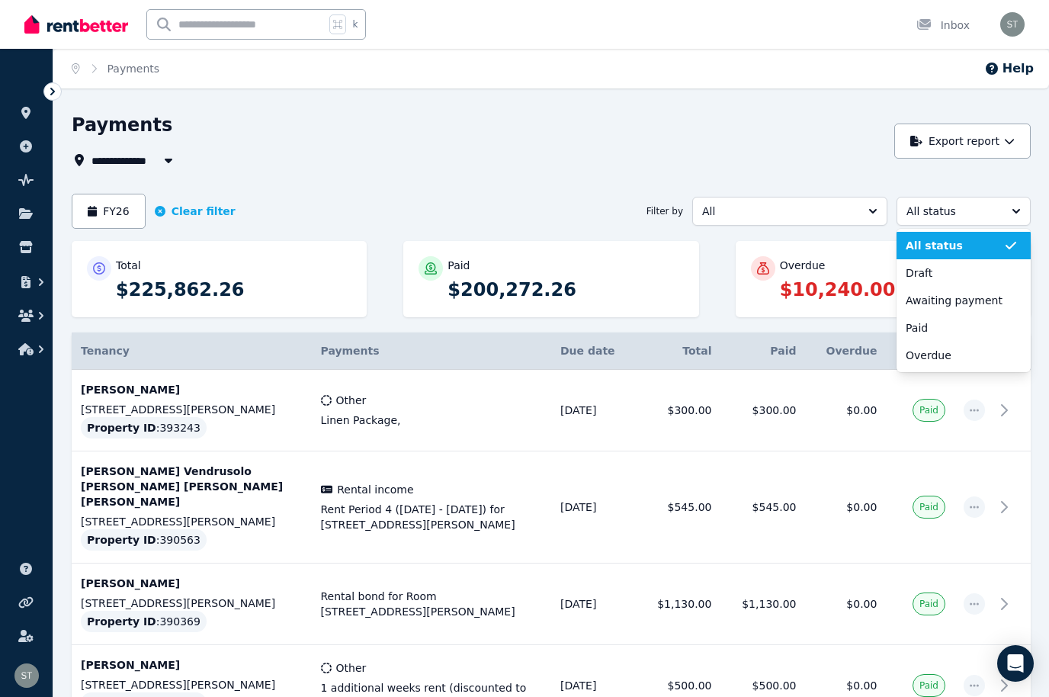
click at [957, 357] on span "Overdue" at bounding box center [954, 355] width 98 height 15
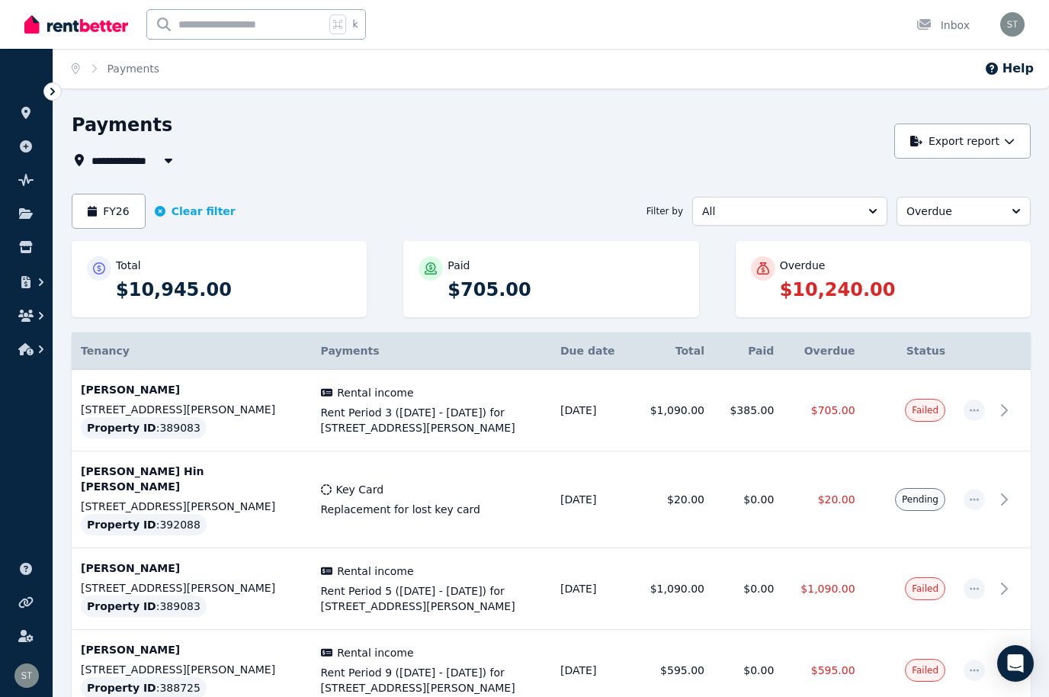
click at [1022, 220] on button "Overdue" at bounding box center [963, 211] width 134 height 29
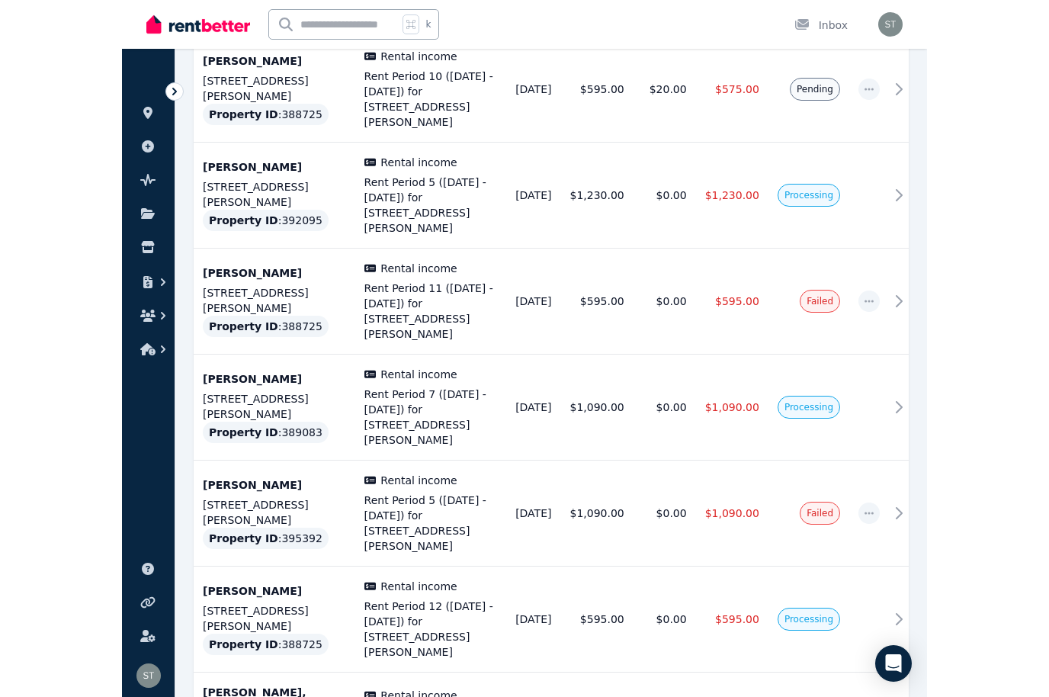
scroll to position [742, 0]
